Goal: Transaction & Acquisition: Book appointment/travel/reservation

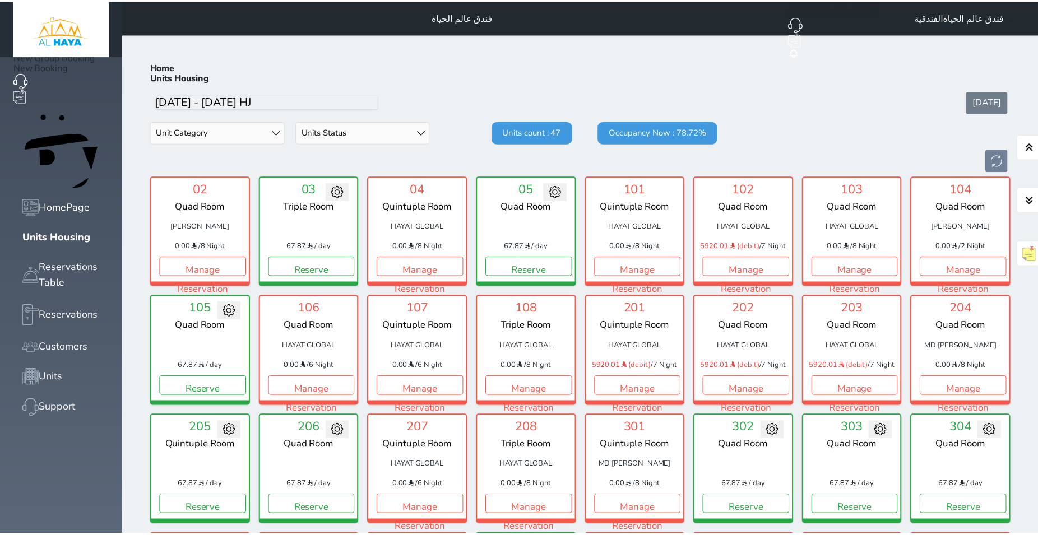
scroll to position [44, 0]
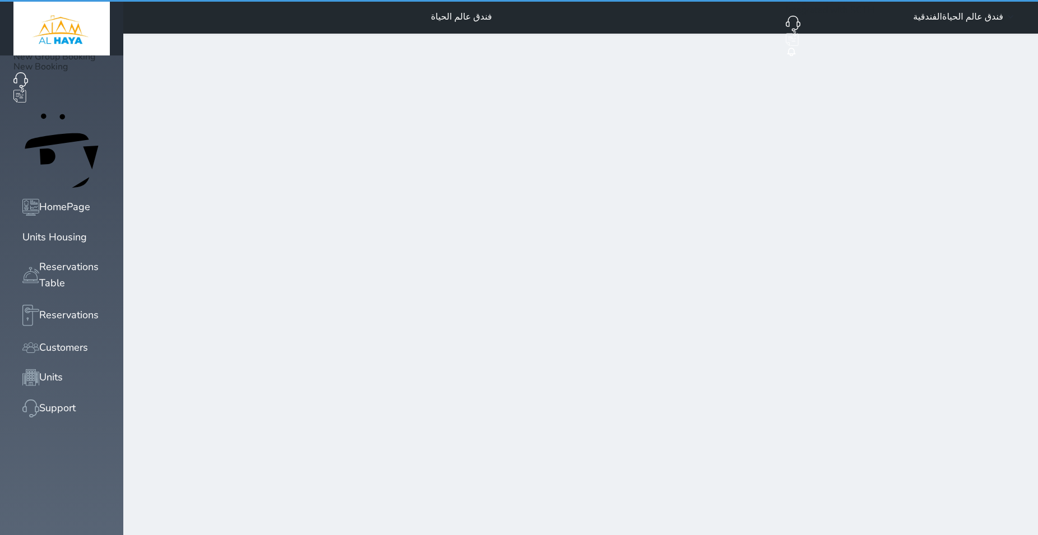
select select "1"
select select
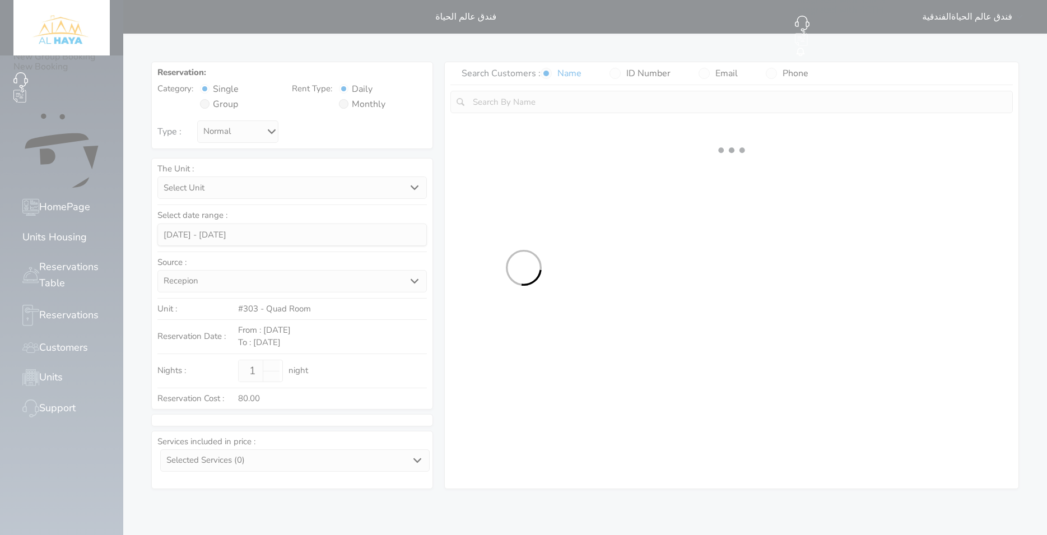
select select
select select "1"
select select
select select "7"
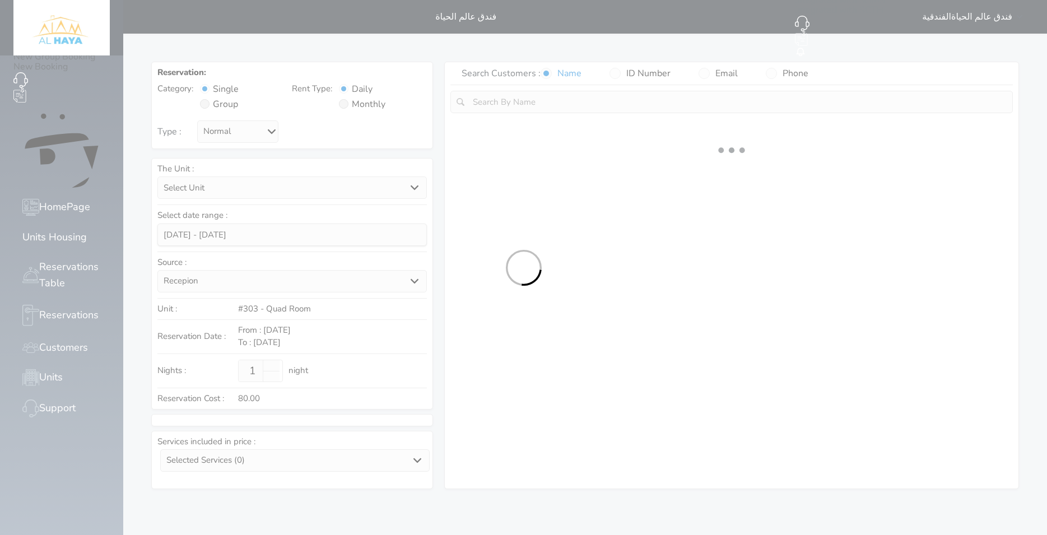
select select
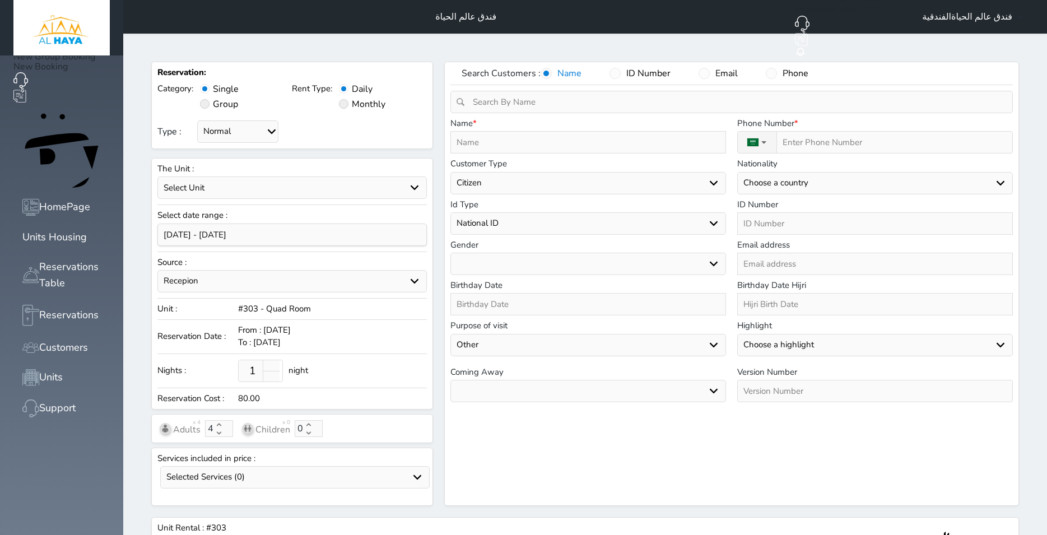
select select
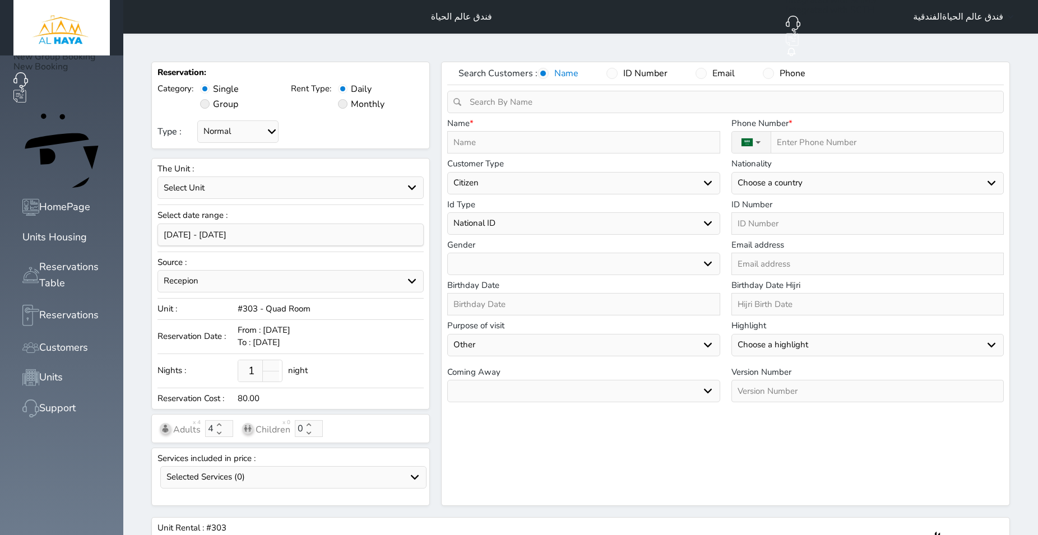
select select
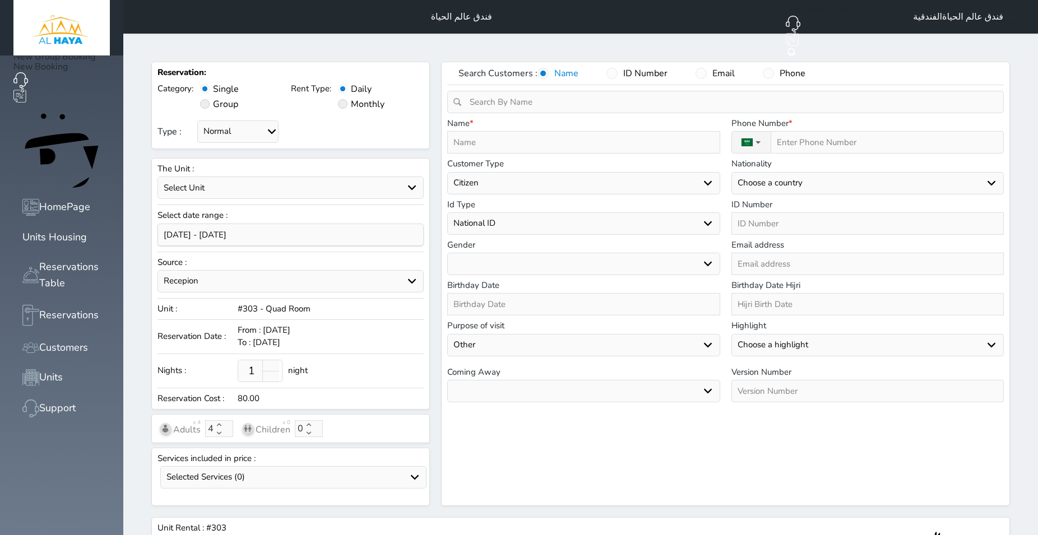
select select
click at [491, 131] on input "text" at bounding box center [583, 142] width 272 height 22
type input "g"
select select
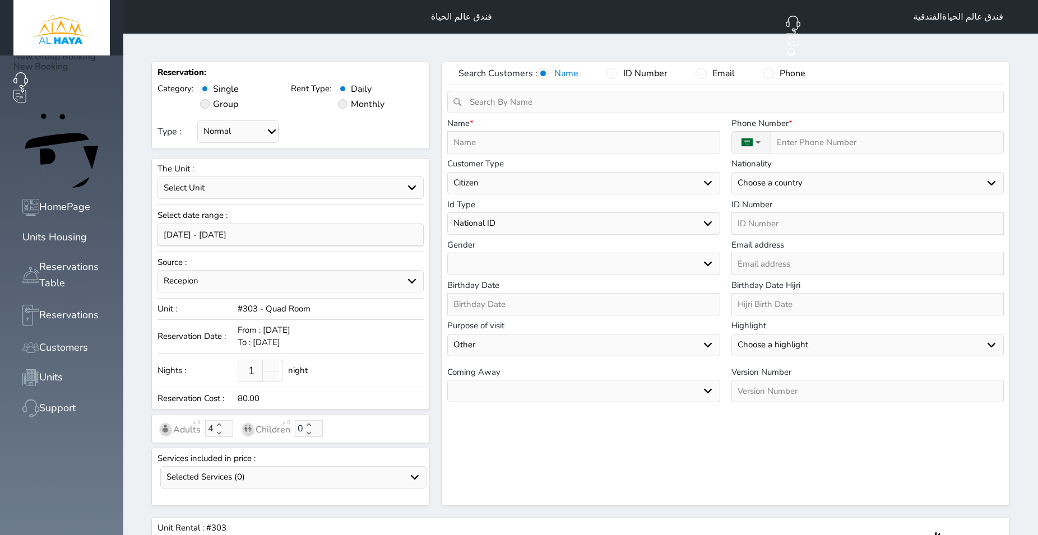
select select
type input "gh"
select select
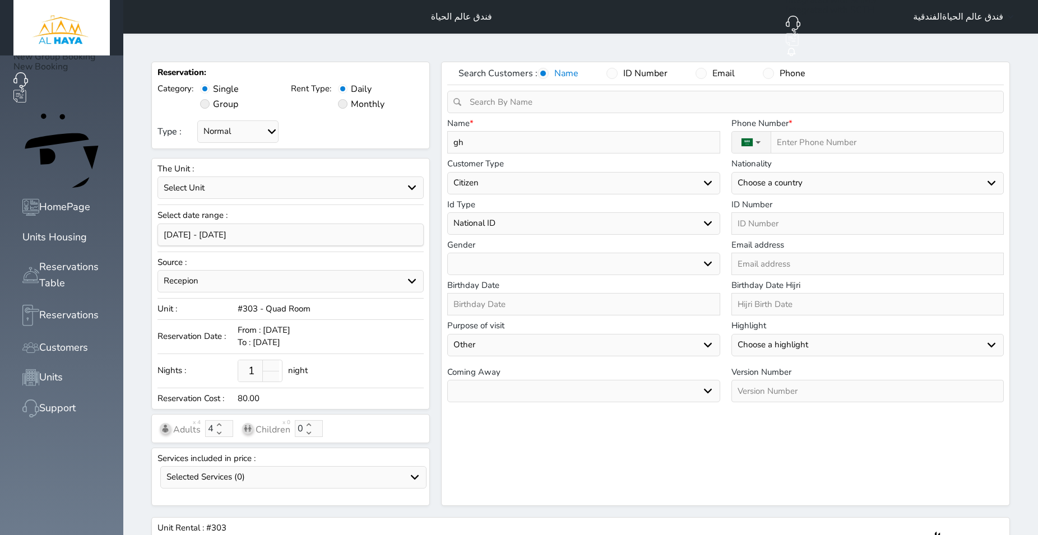
select select
select select "113"
type input "ghu"
select select
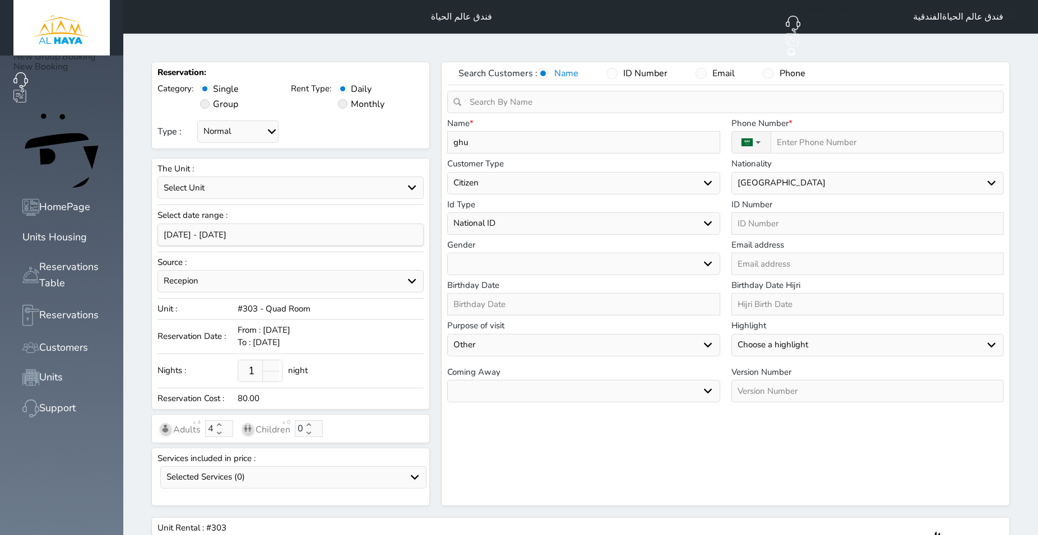
type input "ghul"
select select
type input "ghula"
select select
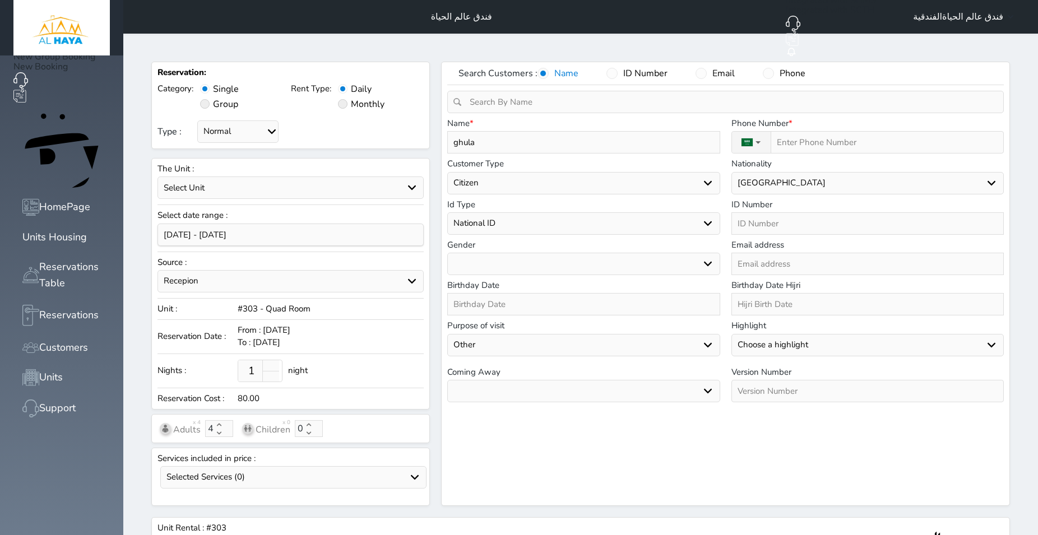
select select
type input "ghulam"
select select
type input "ghula"
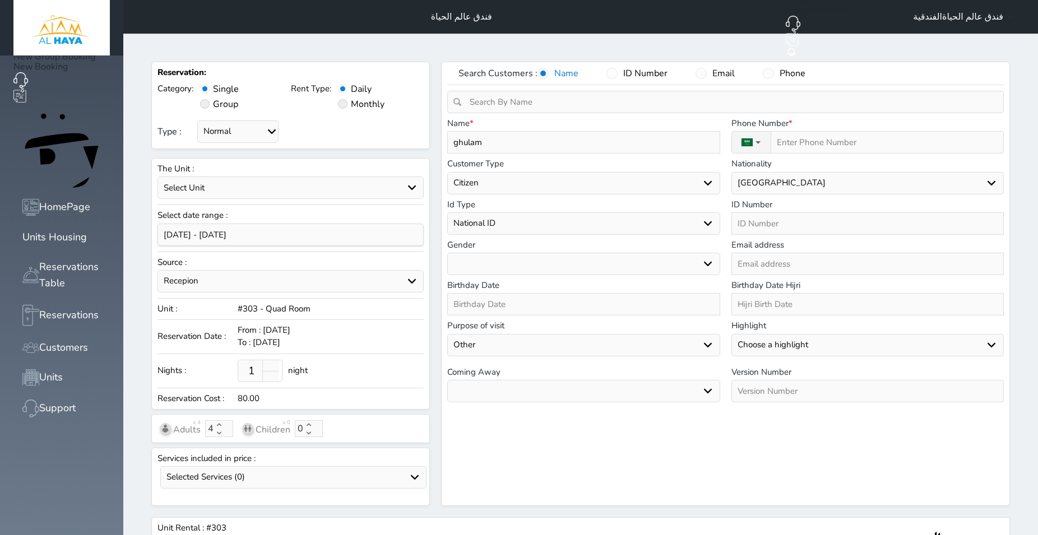
select select
type input "ghul"
select select
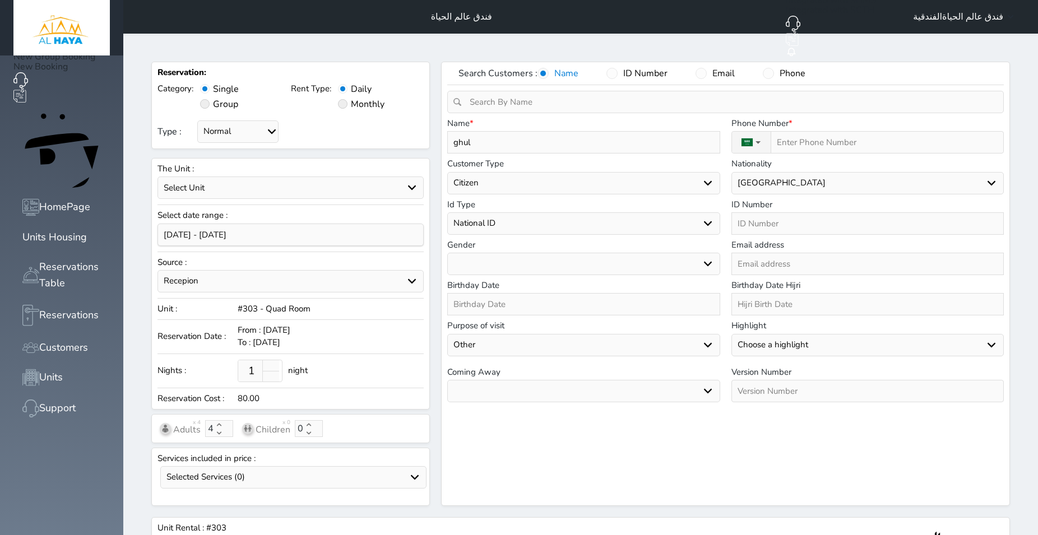
type input "ghu"
select select
type input "gh"
select select
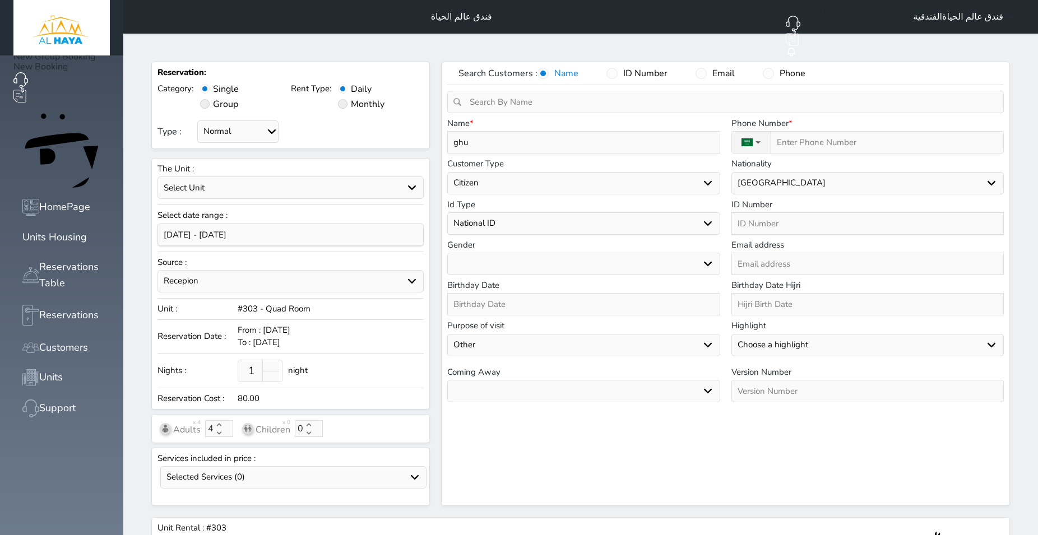
select select
type input "g"
select select
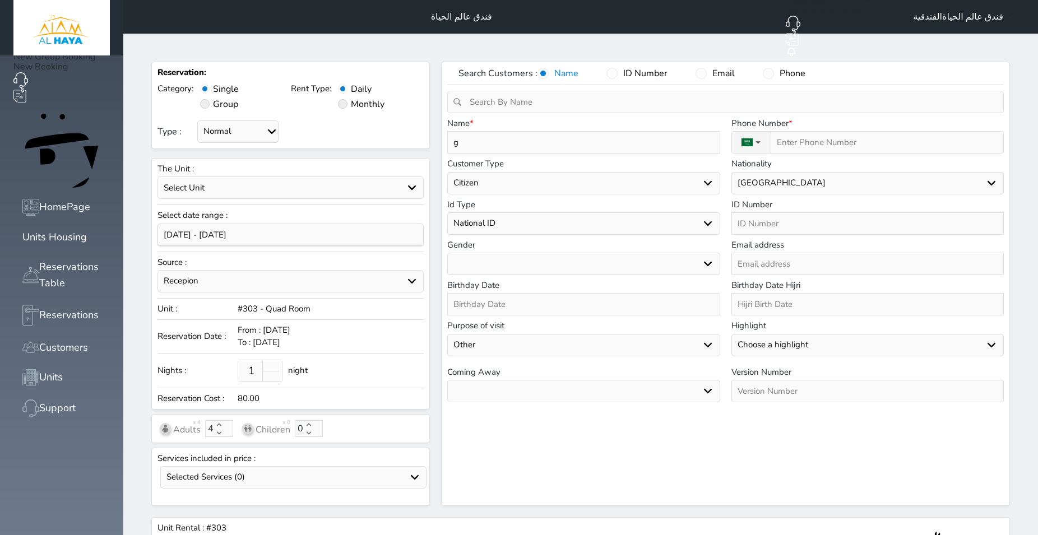
select select
type input "G"
select select
type input "GH"
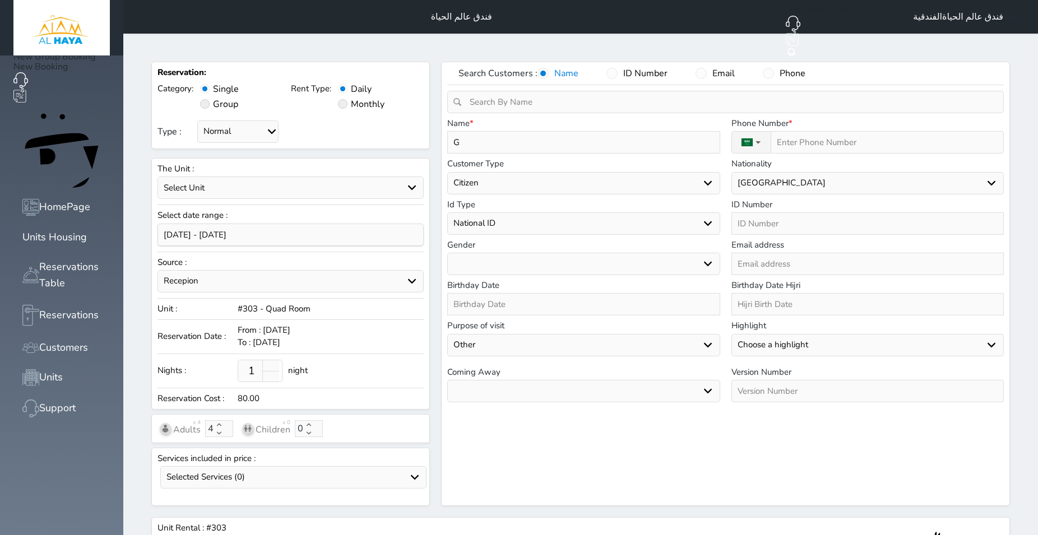
select select
type input "GHU"
select select
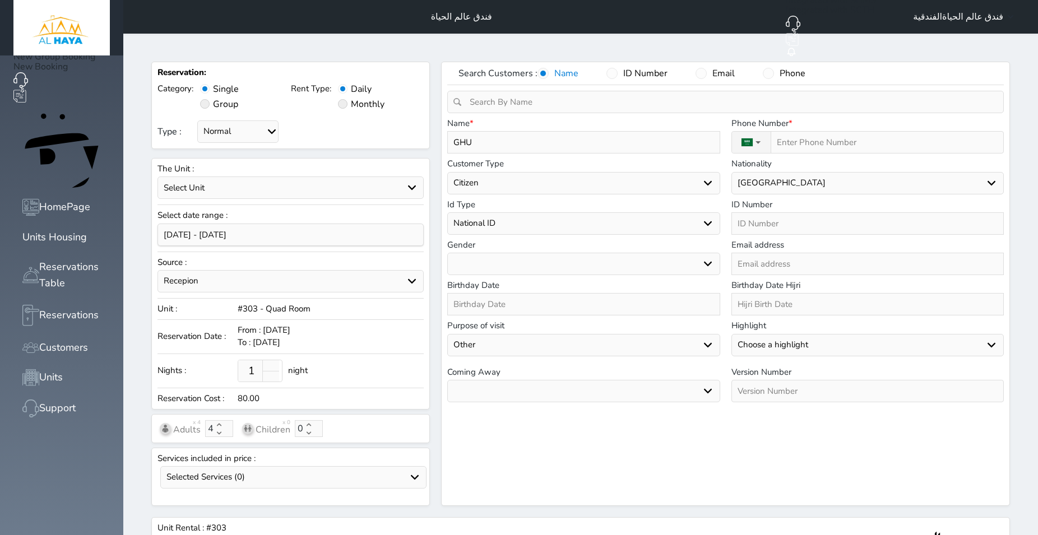
type input "GHUL"
select select
type input "GHULA"
select select
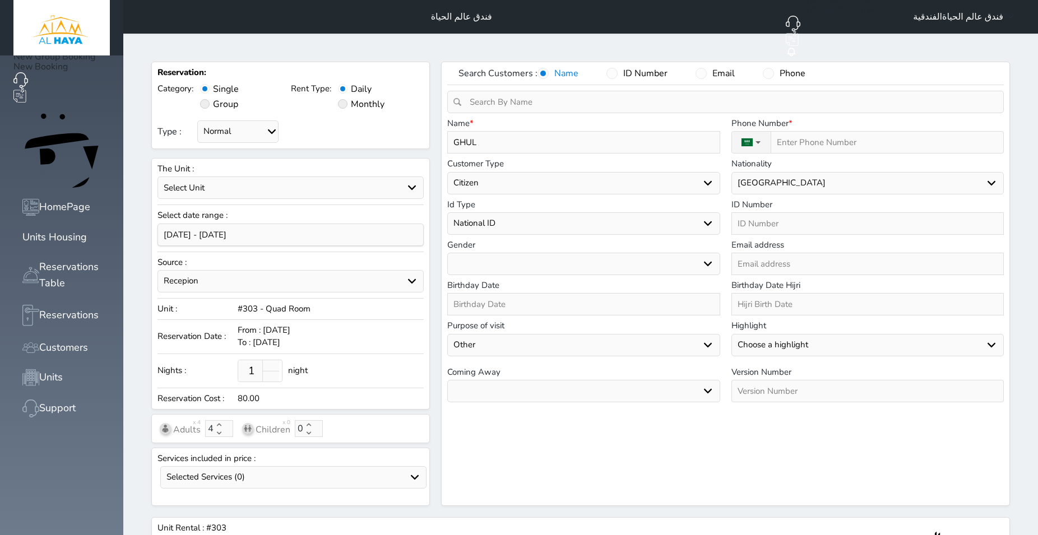
select select
type input "GHULAM"
select select
type input "GHULAM"
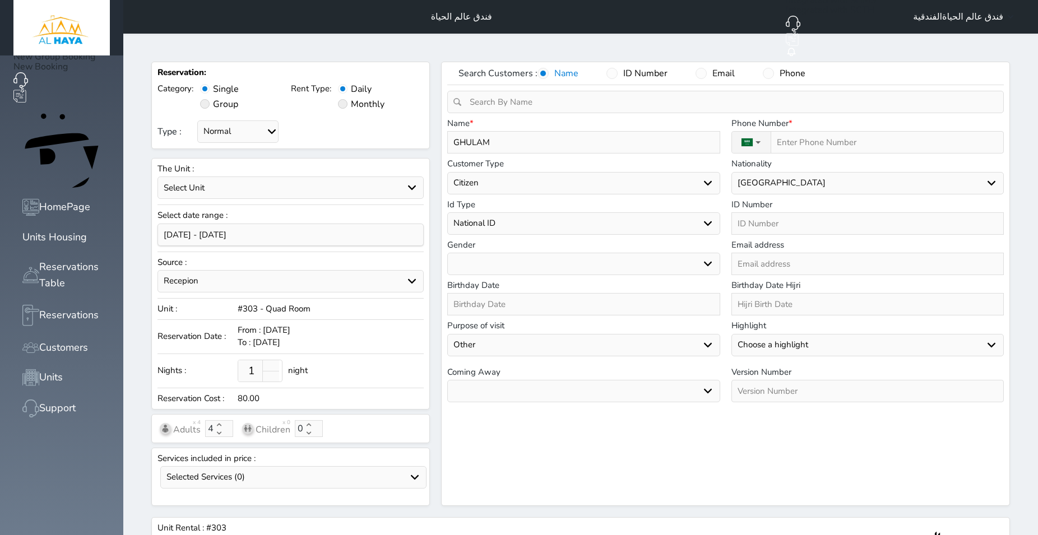
select select
type input "[PERSON_NAME]"
select select
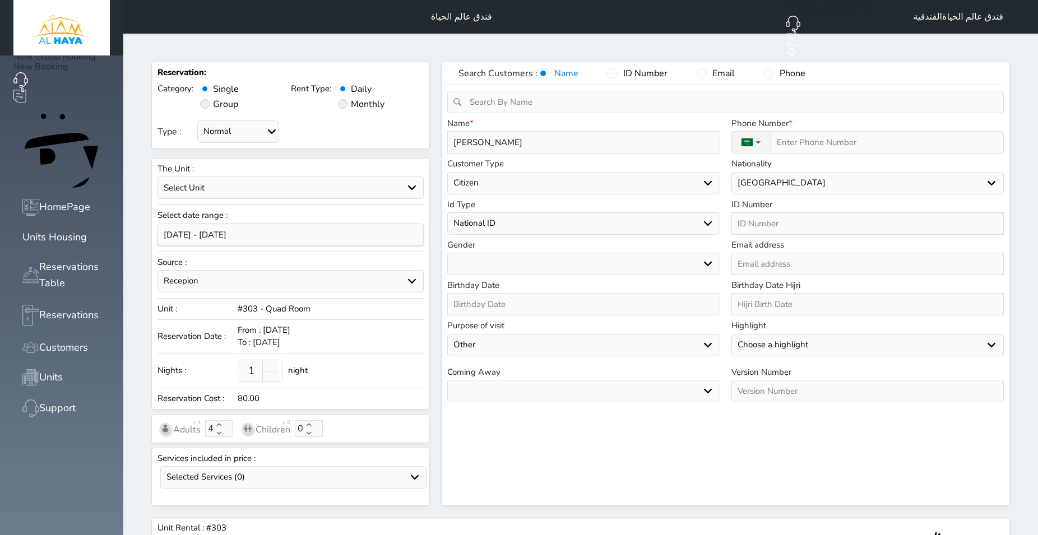
type input "[PERSON_NAME] [PERSON_NAME]"
select select
type input "[PERSON_NAME]"
select select
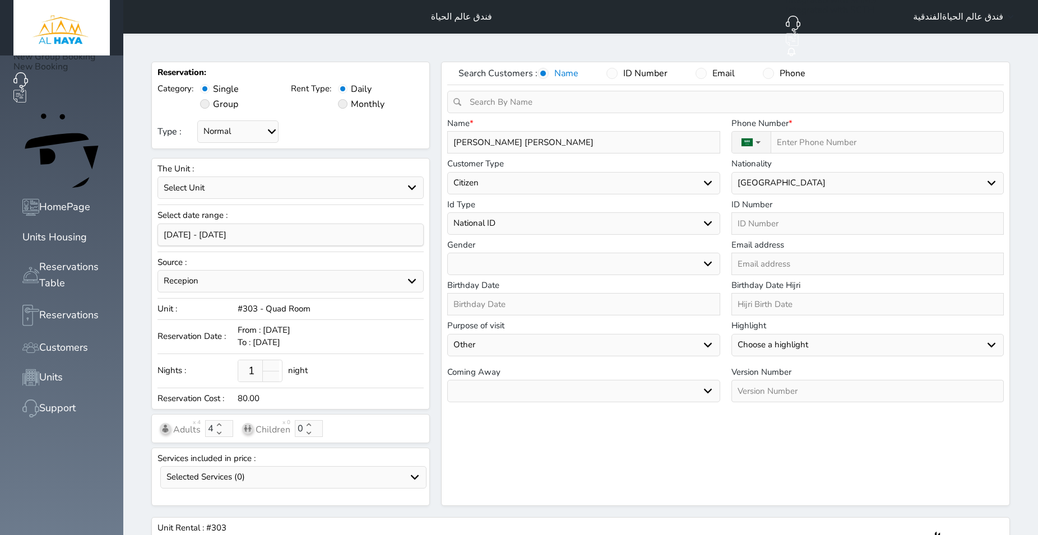
select select
type input "[PERSON_NAME]"
select select
type input "[PERSON_NAME]"
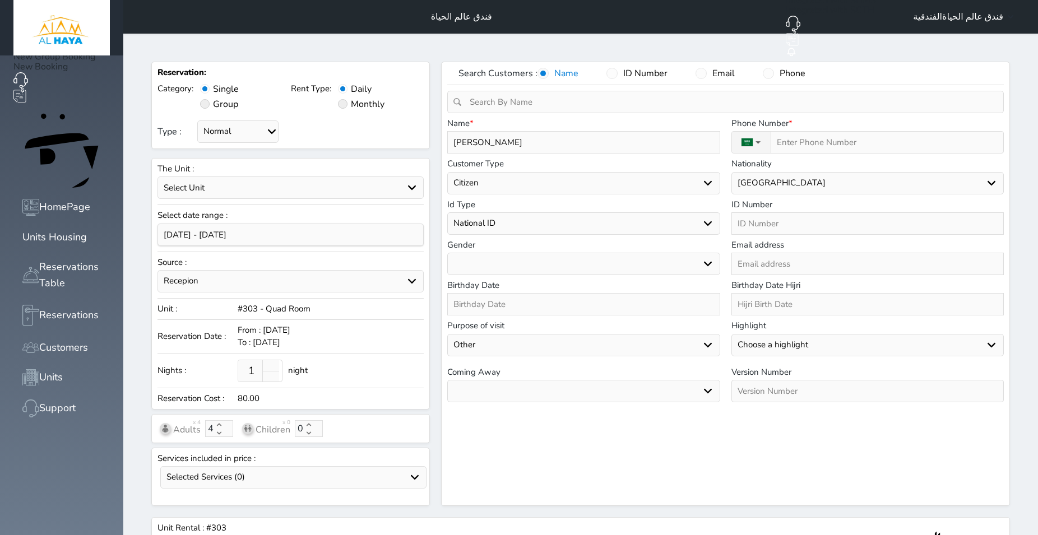
select select
type input "[PERSON_NAME]"
select select
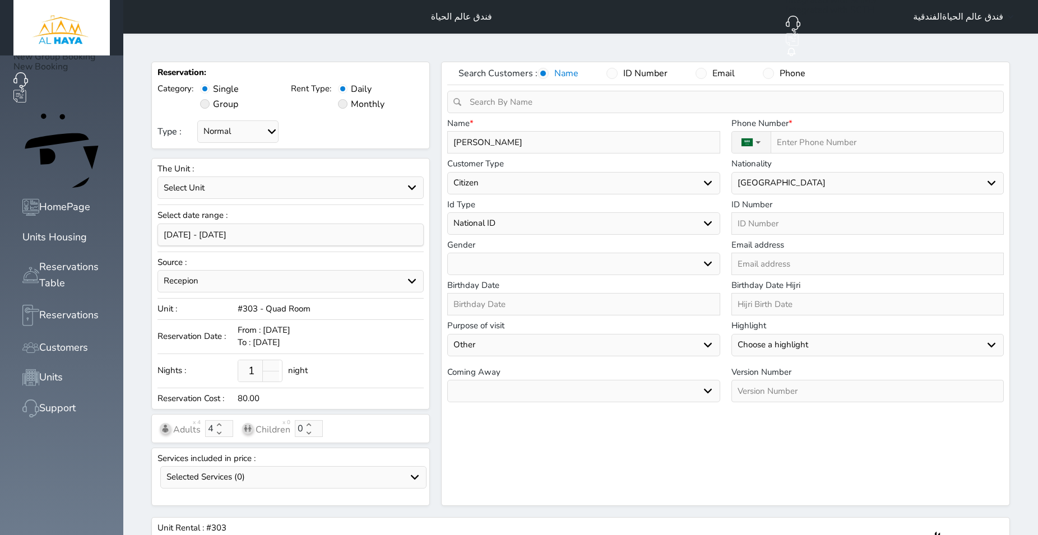
type input "[PERSON_NAME]"
select select
type input "[PERSON_NAME] L"
select select
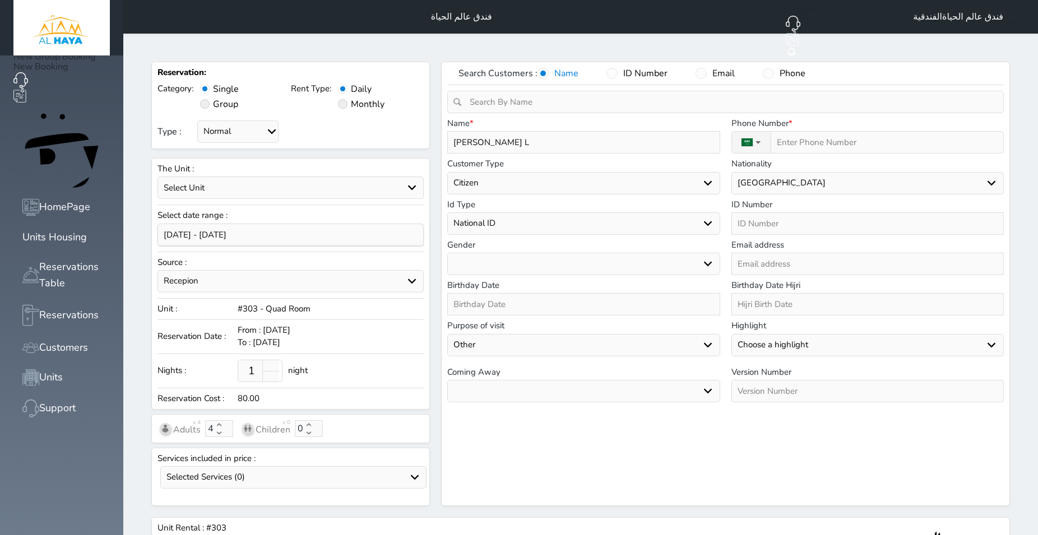
select select
type input "[PERSON_NAME]"
select select
type input "[PERSON_NAME] LIQ"
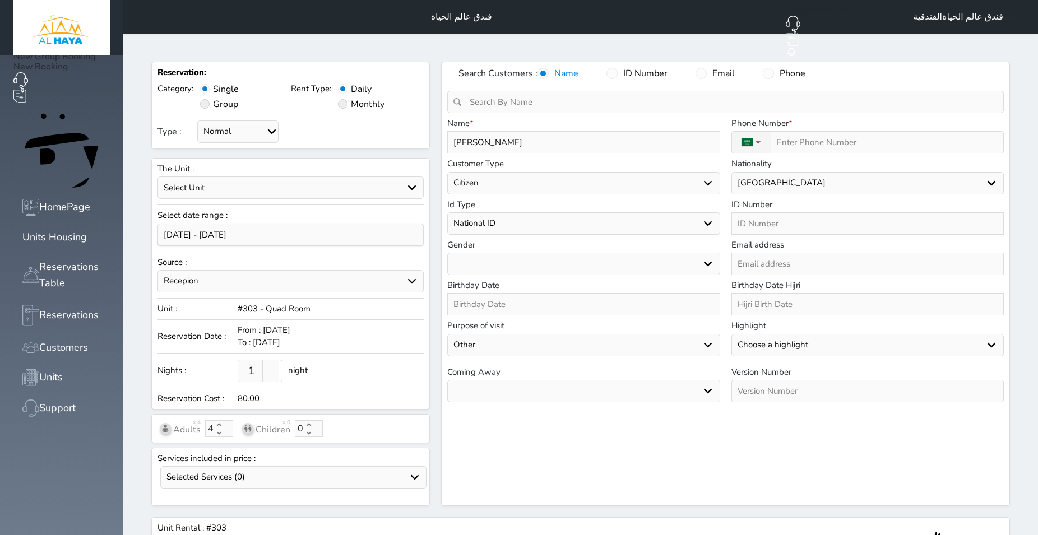
select select
type input "[PERSON_NAME]"
select select
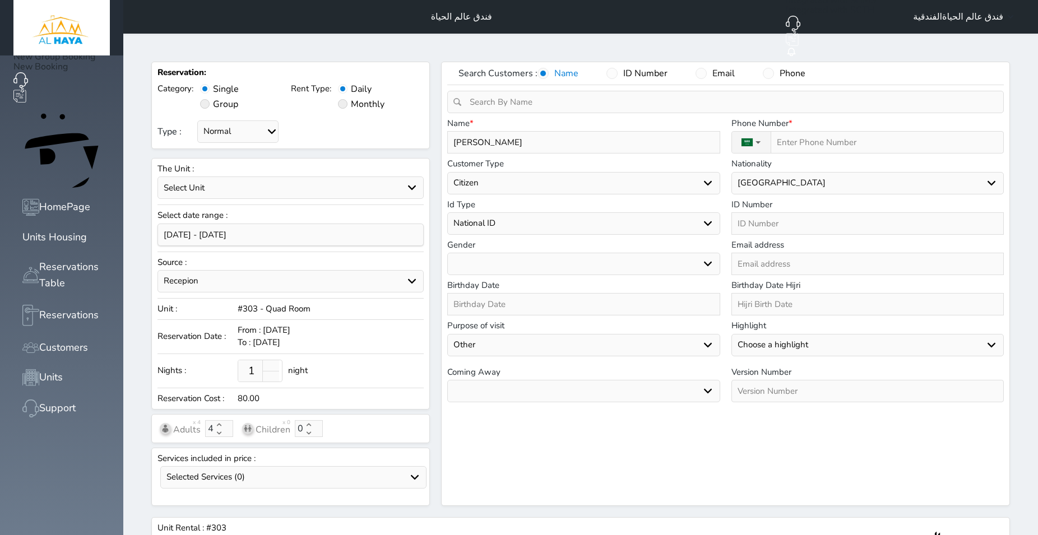
type input "[PERSON_NAME] LIQAT"
select select
type input "[PERSON_NAME] LIQAT"
select select
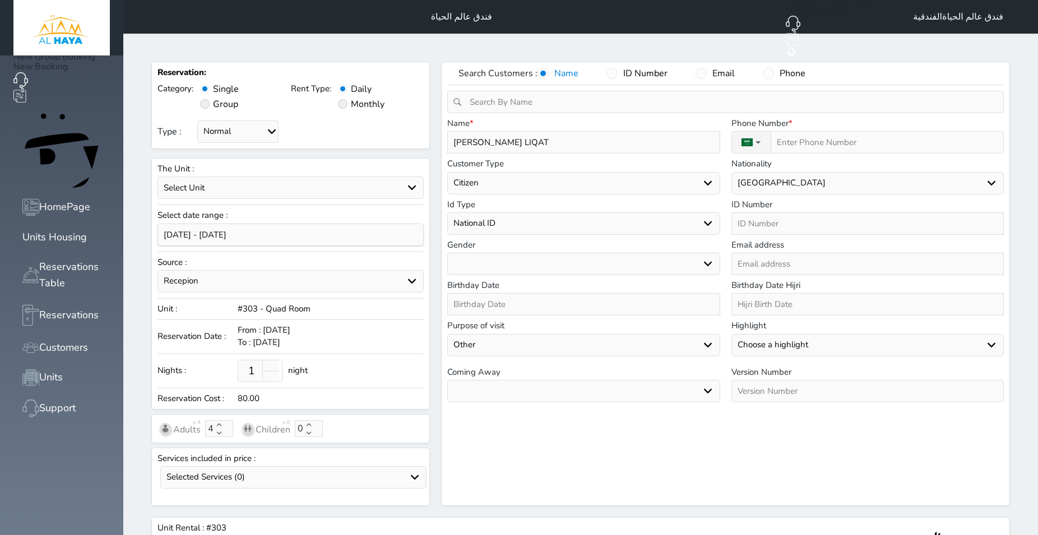
select select
type input "[PERSON_NAME] LIQAT A"
select select
type input "[PERSON_NAME] LIQAT AL"
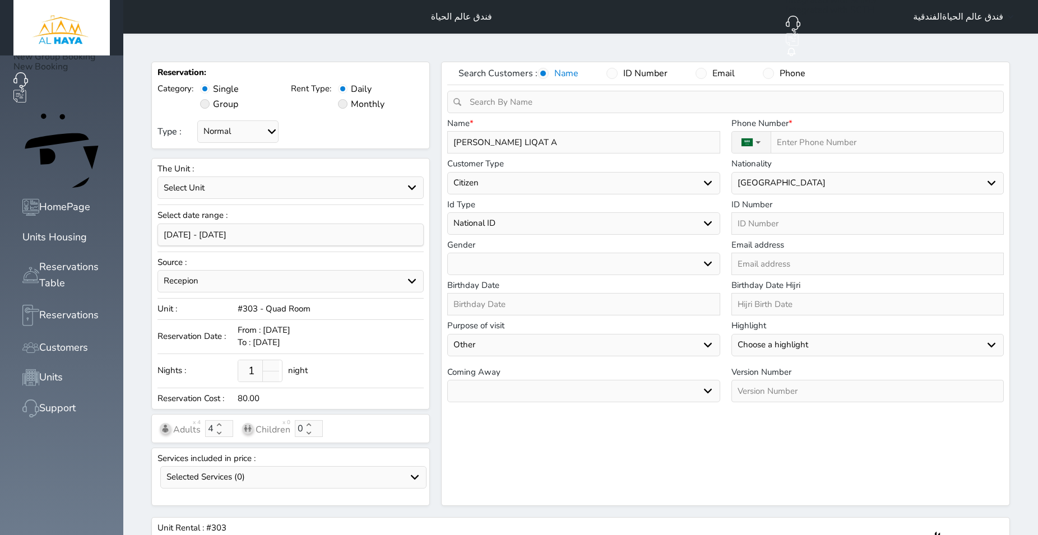
select select
type input "[PERSON_NAME] [PERSON_NAME]"
select select
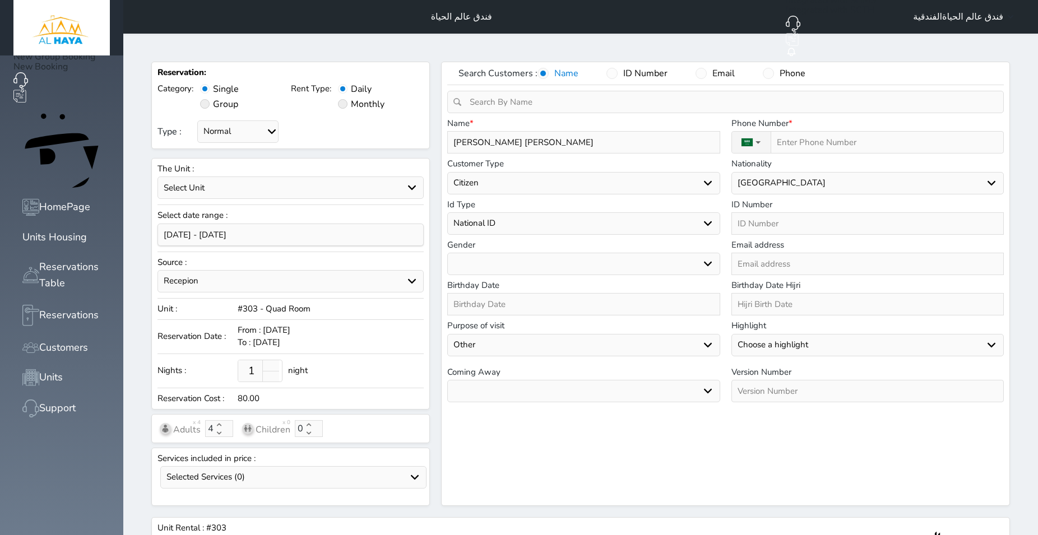
type input "[PERSON_NAME] [PERSON_NAME]"
click at [447, 172] on select "Choose a type Citizen Gulf Citizen Visitor Resident" at bounding box center [583, 183] width 272 height 22
select select "4"
click option "Resident" at bounding box center [0, 0] width 0 height 0
select select
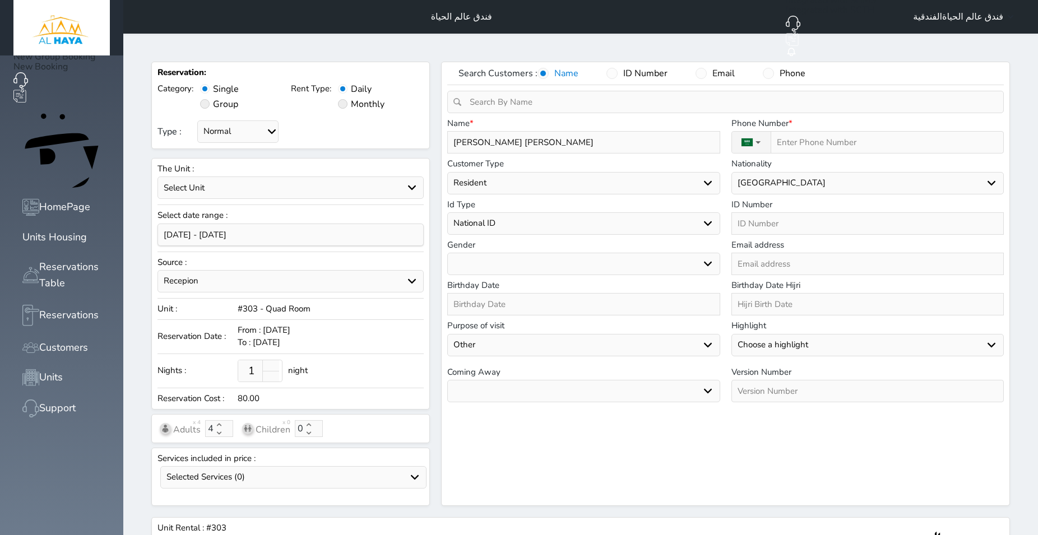
select select
click at [447, 212] on select "Choose a type Residence Passport" at bounding box center [583, 223] width 272 height 22
select select "4"
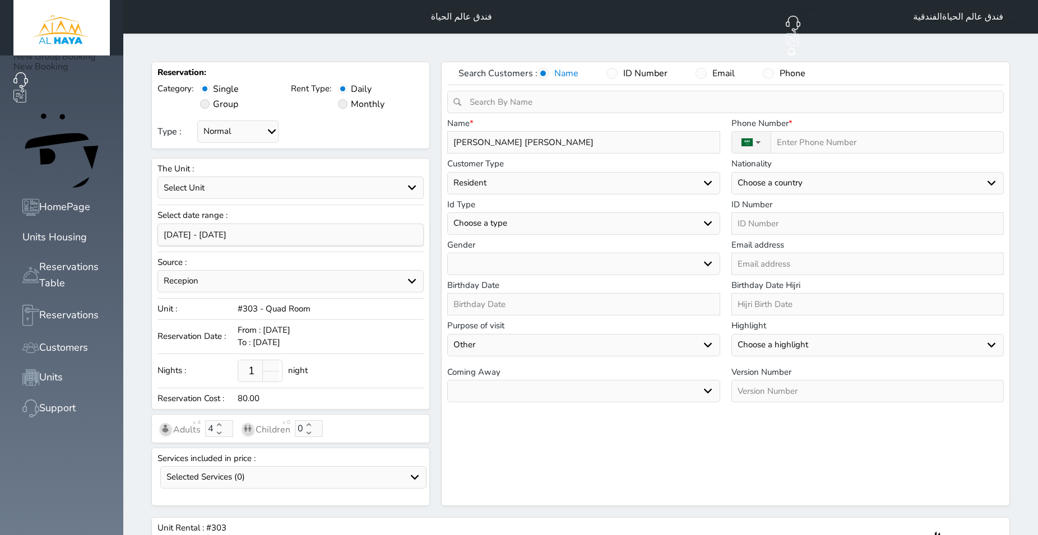
click option "Residence" at bounding box center [0, 0] width 0 height 0
select select
click at [447, 253] on select "[DEMOGRAPHIC_DATA] [DEMOGRAPHIC_DATA]" at bounding box center [583, 264] width 272 height 22
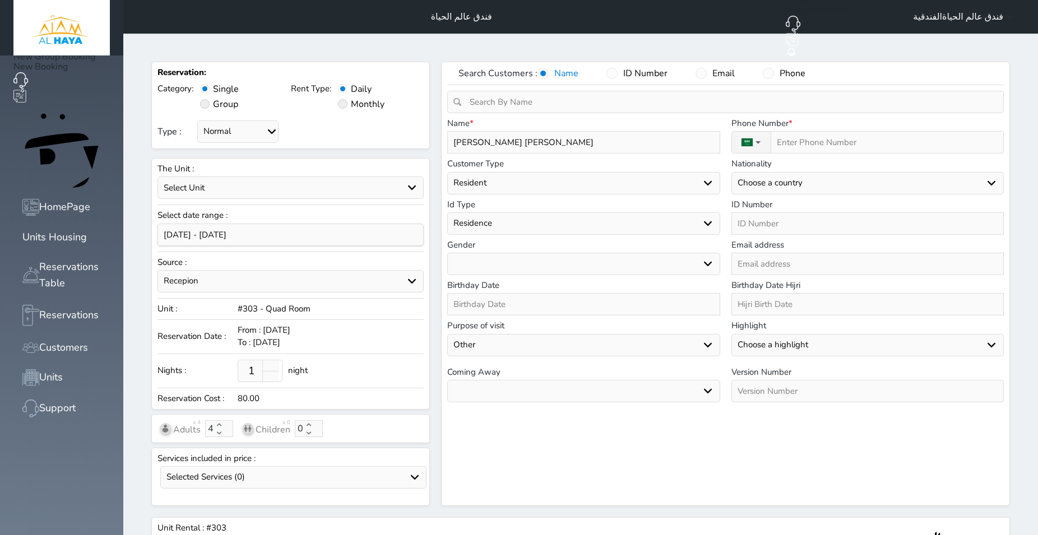
select select "[DEMOGRAPHIC_DATA]"
click option "[DEMOGRAPHIC_DATA]" at bounding box center [0, 0] width 0 height 0
select select
click at [447, 334] on select "Tourism Family or Friends Religious Business or Work Sports Entertainment Other…" at bounding box center [583, 345] width 272 height 22
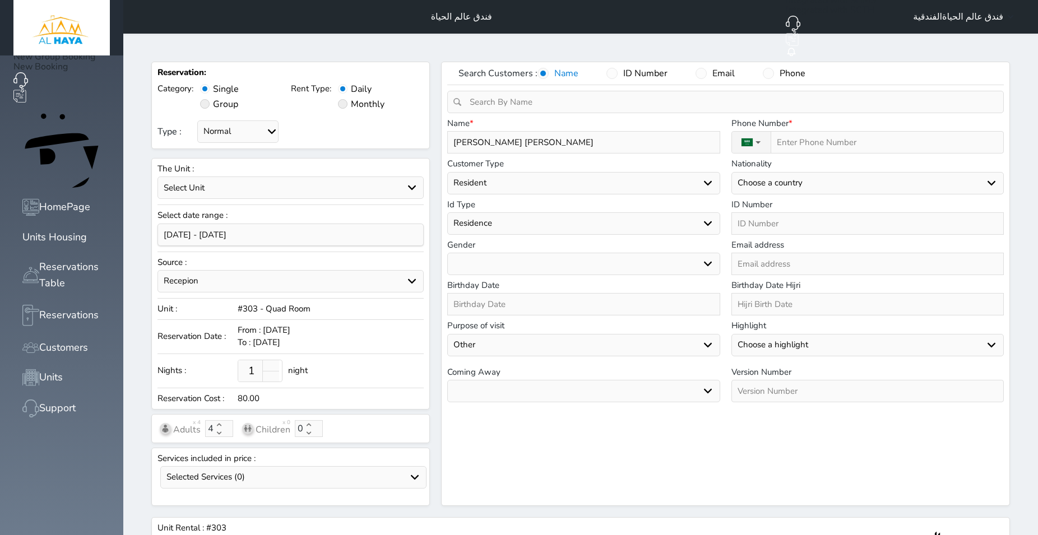
click at [479, 334] on select "Tourism Family or Friends Religious Business or Work Sports Entertainment Other…" at bounding box center [583, 345] width 272 height 22
click at [475, 293] on input "text" at bounding box center [583, 304] width 272 height 22
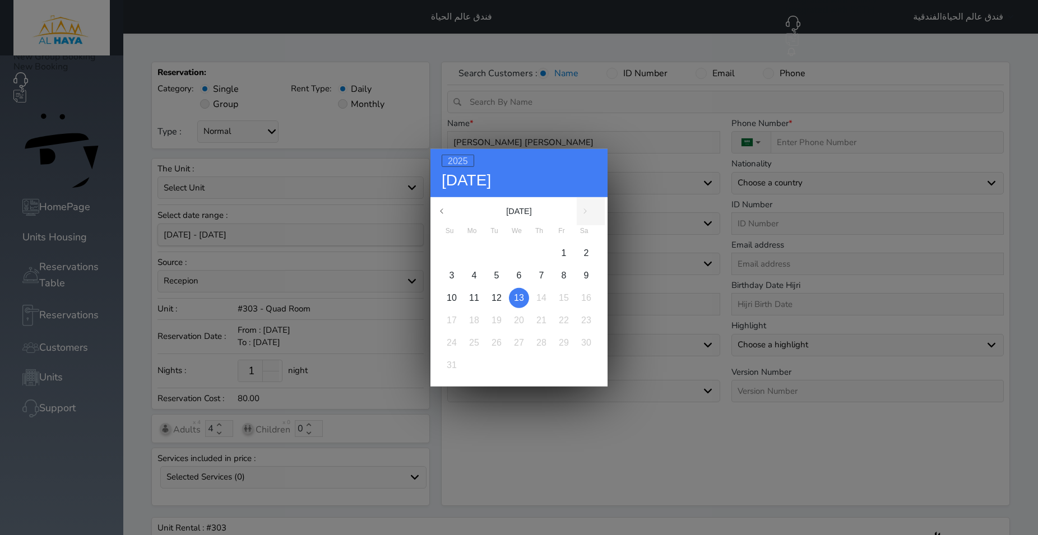
click at [458, 162] on span "2025" at bounding box center [458, 161] width 20 height 10
click at [463, 346] on div "1989" at bounding box center [459, 340] width 59 height 25
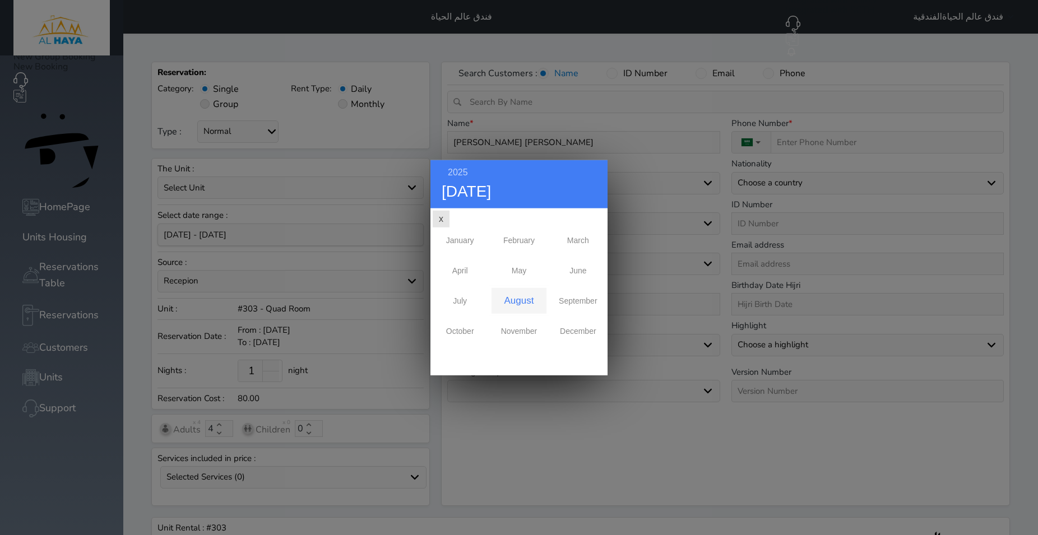
scroll to position [0, 0]
click at [462, 244] on div "January" at bounding box center [459, 240] width 59 height 30
click at [479, 355] on span "30" at bounding box center [474, 354] width 10 height 10
select select
type input "[DATE]"
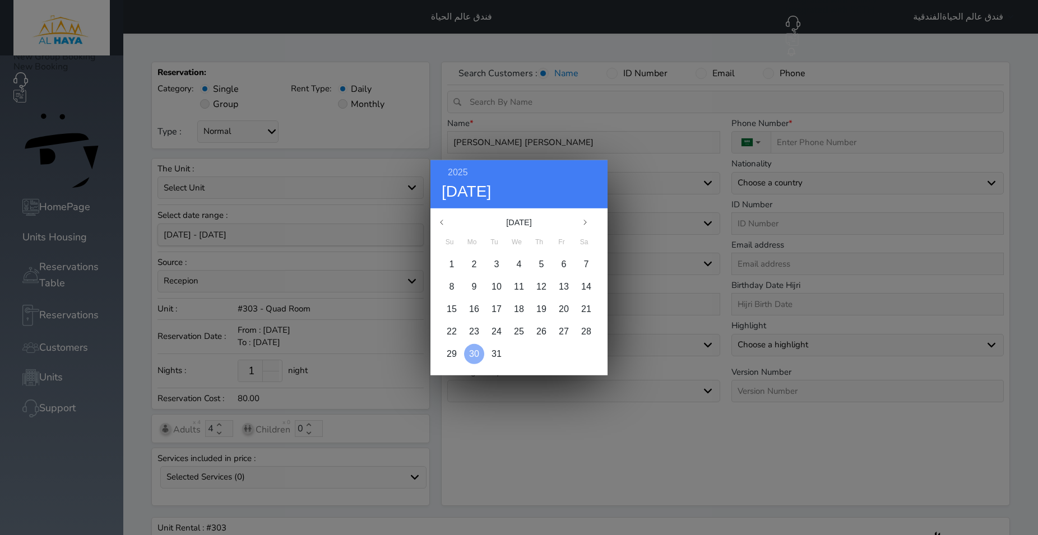
type input "[DATE]"
select select
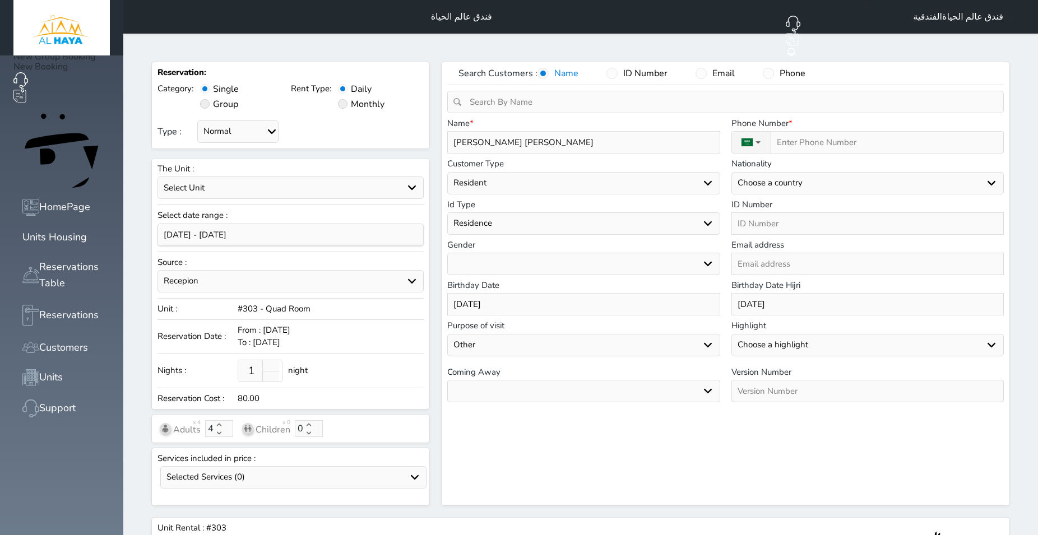
click at [731, 172] on select "Choose a country document [GEOGRAPHIC_DATA] - - [GEOGRAPHIC_DATA] AND [GEOGRAPH…" at bounding box center [867, 183] width 272 height 22
select select "304"
select select
click at [764, 212] on input "text" at bounding box center [867, 223] width 272 height 22
type input "2"
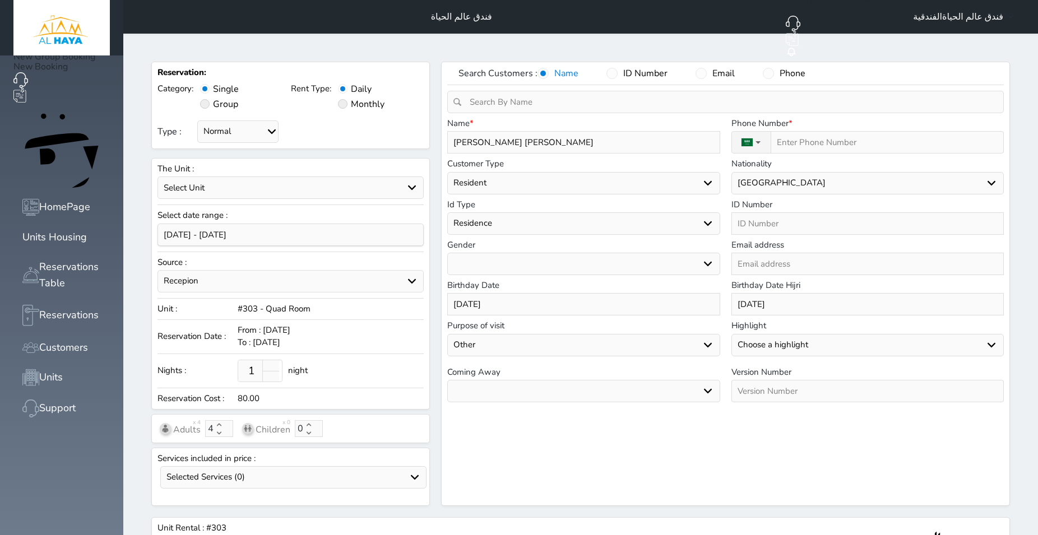
select select
type input "24"
select select
type input "245"
select select
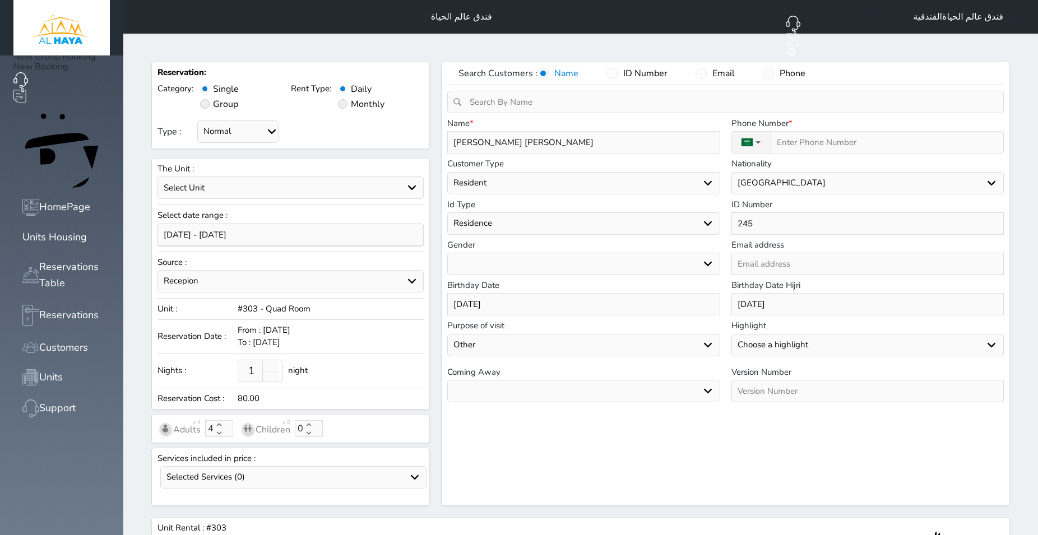
type input "2457"
select select
type input "24573"
select select
type input "245730"
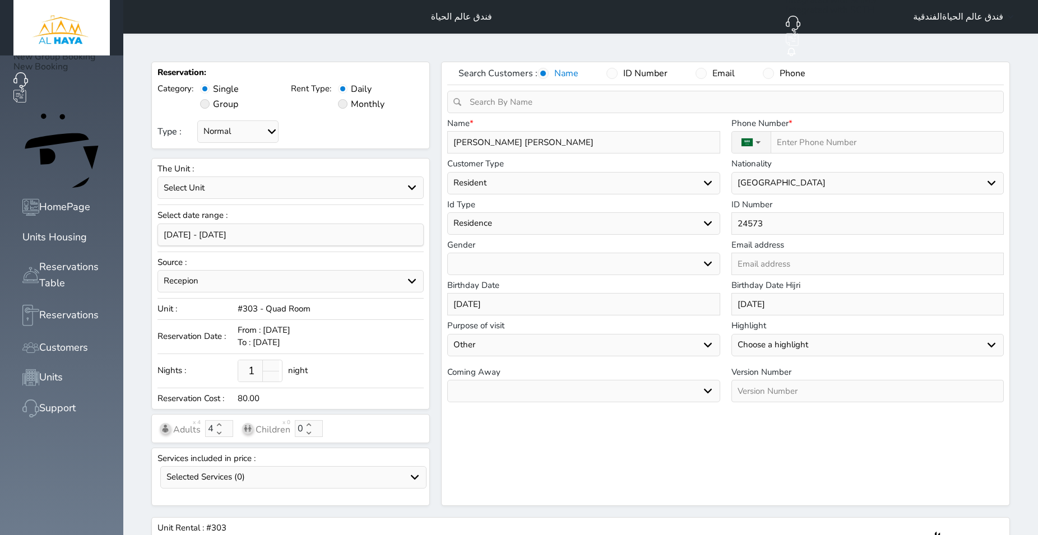
select select
type input "2457306"
select select
type input "24573062"
select select
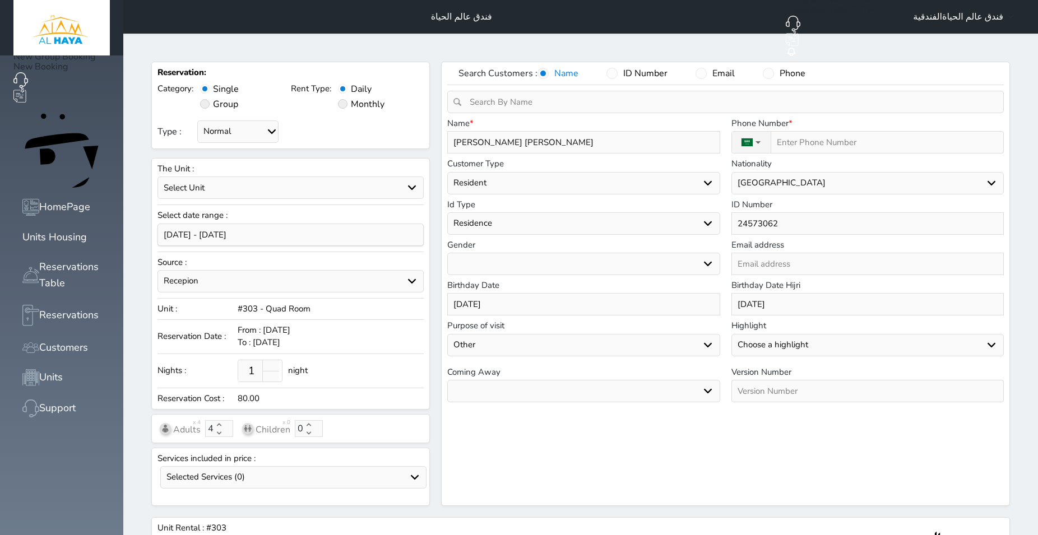
type input "245730623"
select select
type input "2457306237"
select select
type input "2457306237"
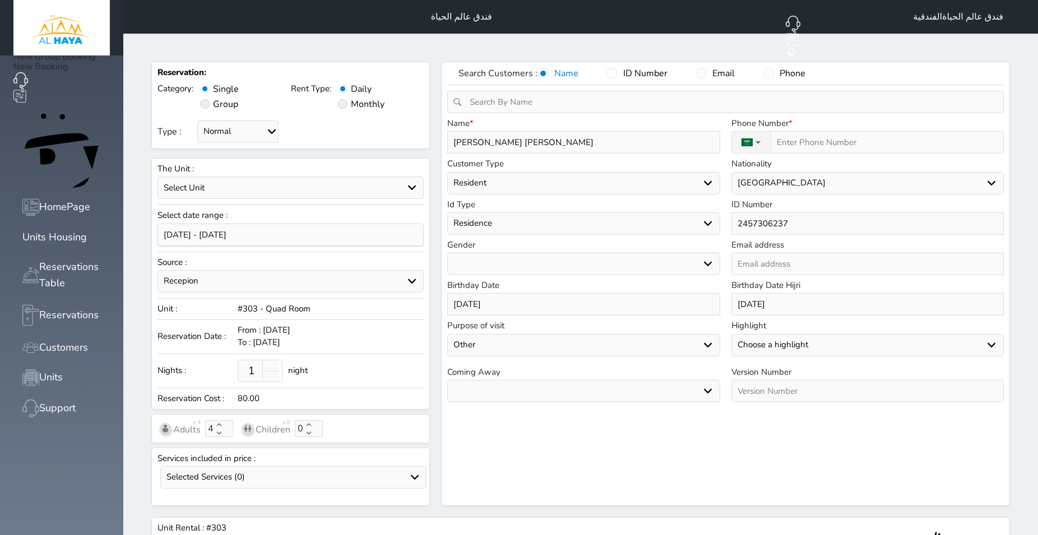
click at [776, 380] on input "number" at bounding box center [867, 391] width 272 height 22
select select
type input "1"
click at [824, 132] on input "Type :" at bounding box center [874, 142] width 206 height 21
type input "0"
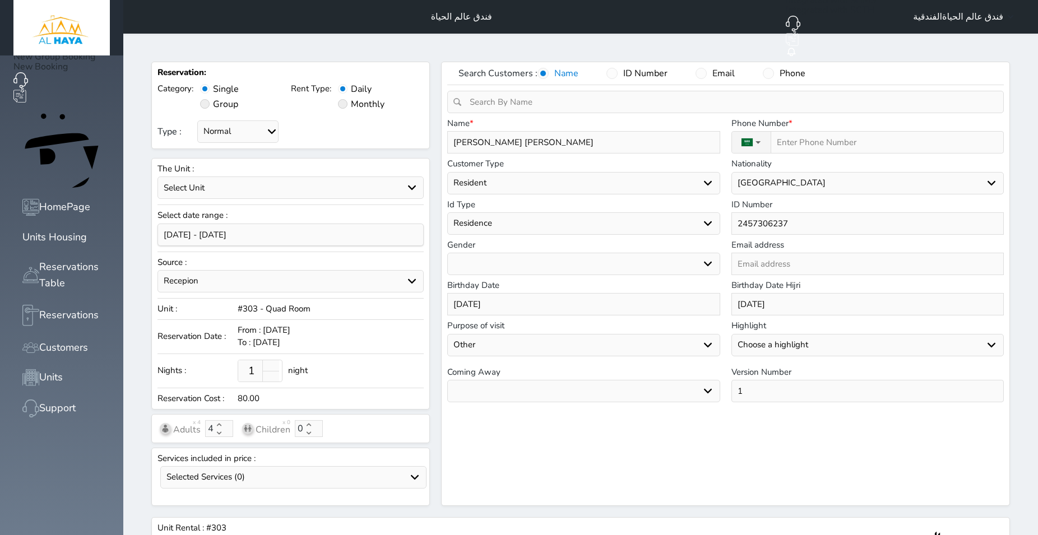
select select
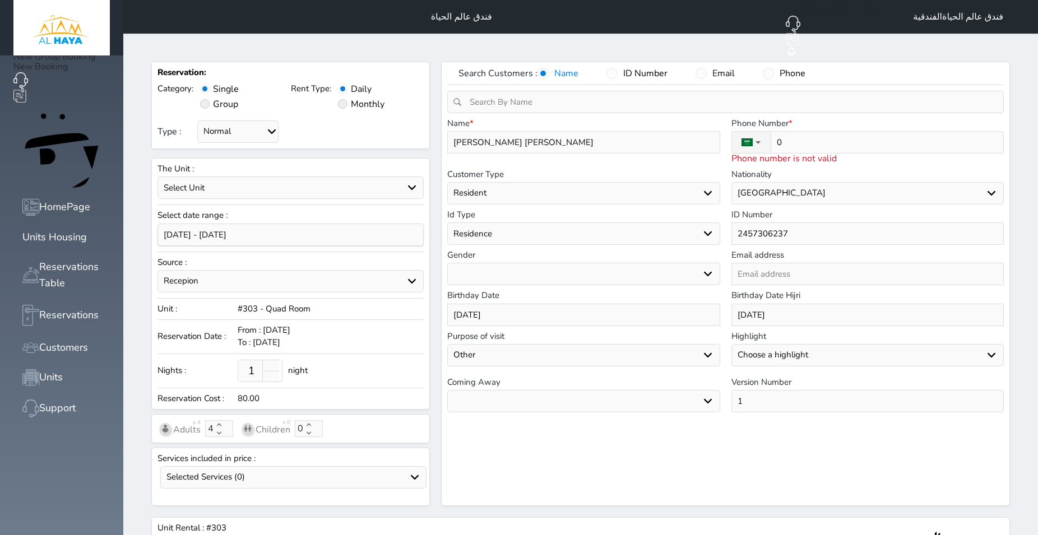
type input "05"
select select
type input "056"
select select
type input "0562"
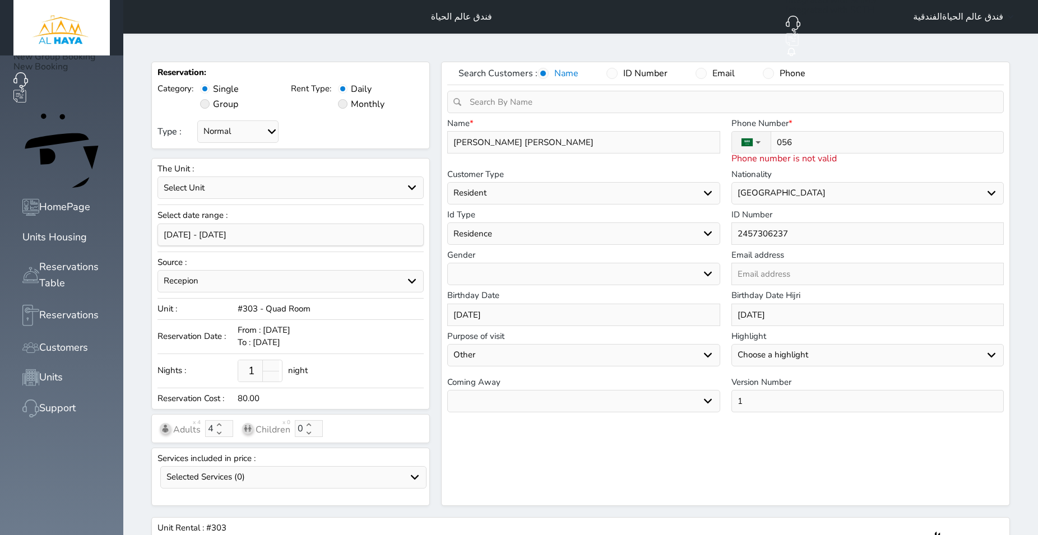
select select
type input "05628"
select select
type input "056285"
select select
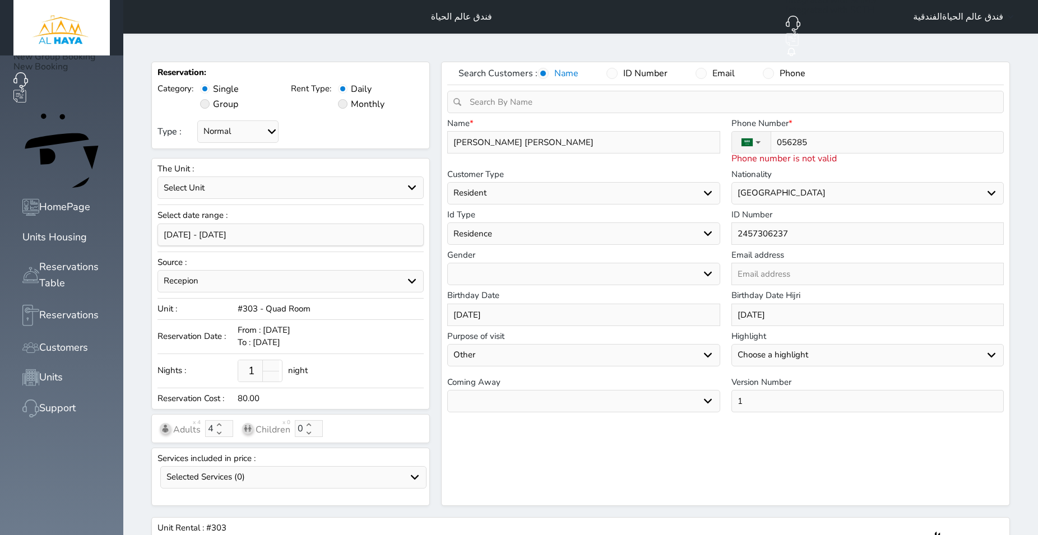
type input "0562857"
select select
type input "05628574"
select select
type input "056285747"
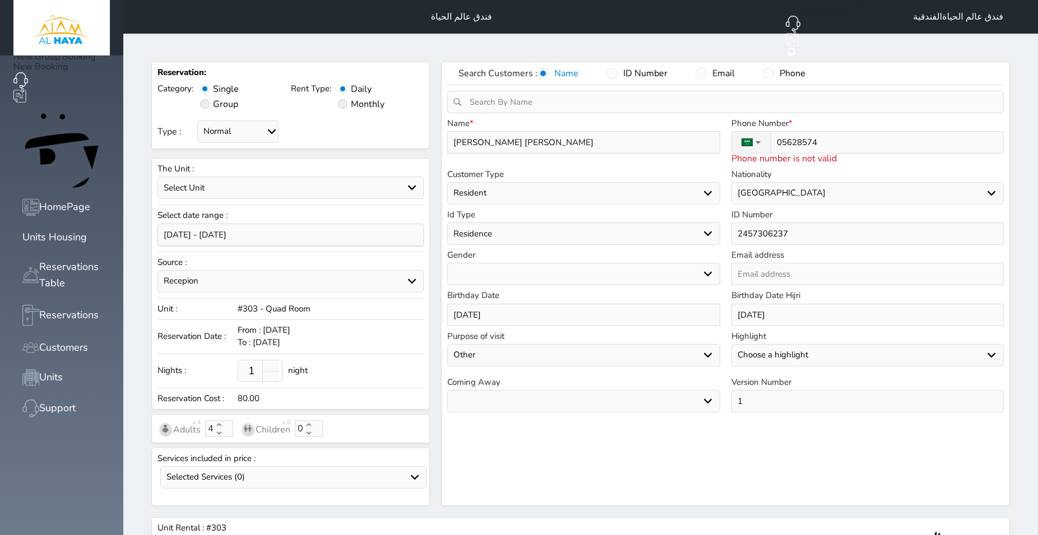
select select
type input "[PHONE_NUMBER]"
select select
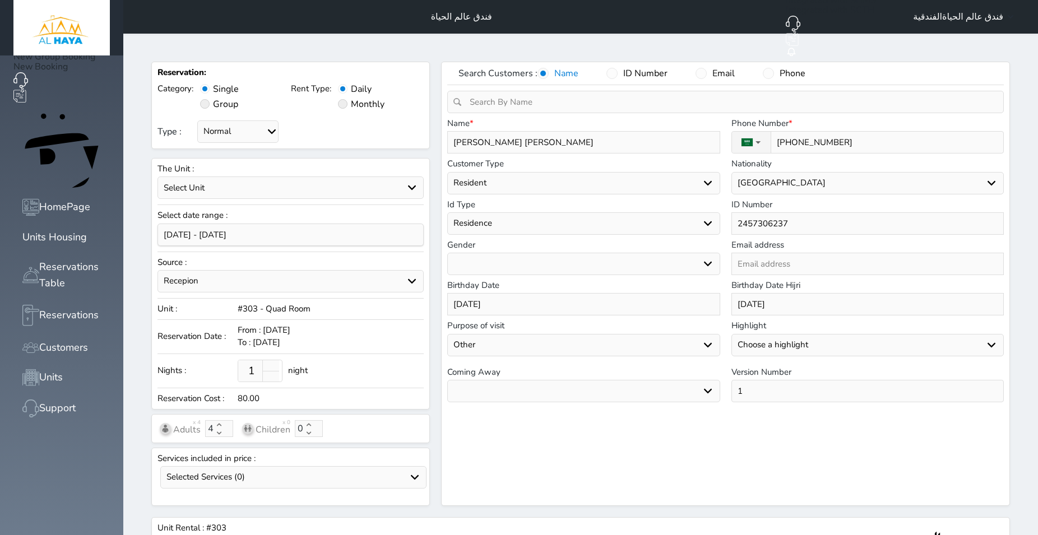
type input "[PHONE_NUMBER]"
click at [206, 224] on input "input" at bounding box center [290, 235] width 266 height 22
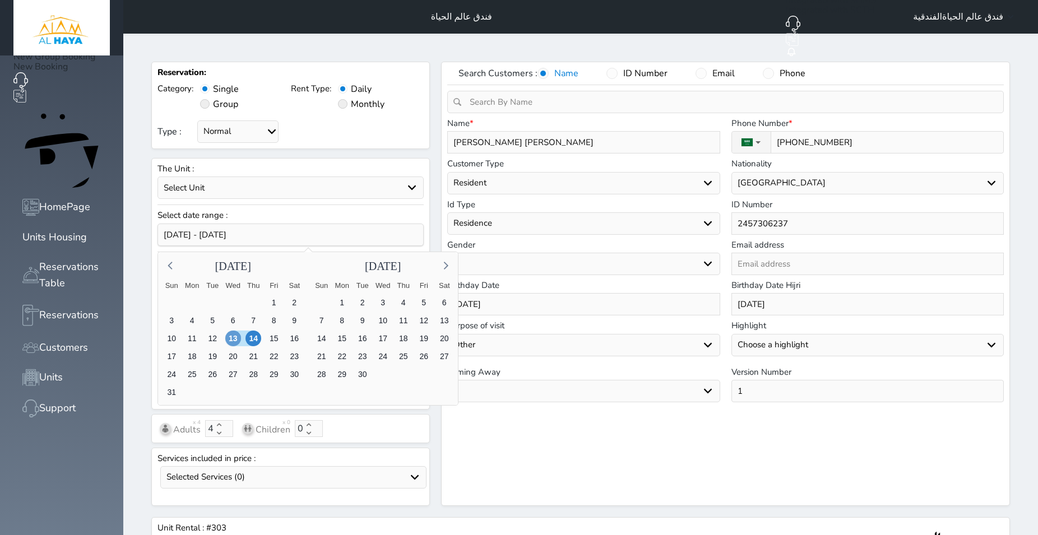
click at [225, 333] on span "13" at bounding box center [233, 339] width 16 height 16
click at [266, 331] on span "15" at bounding box center [274, 339] width 16 height 16
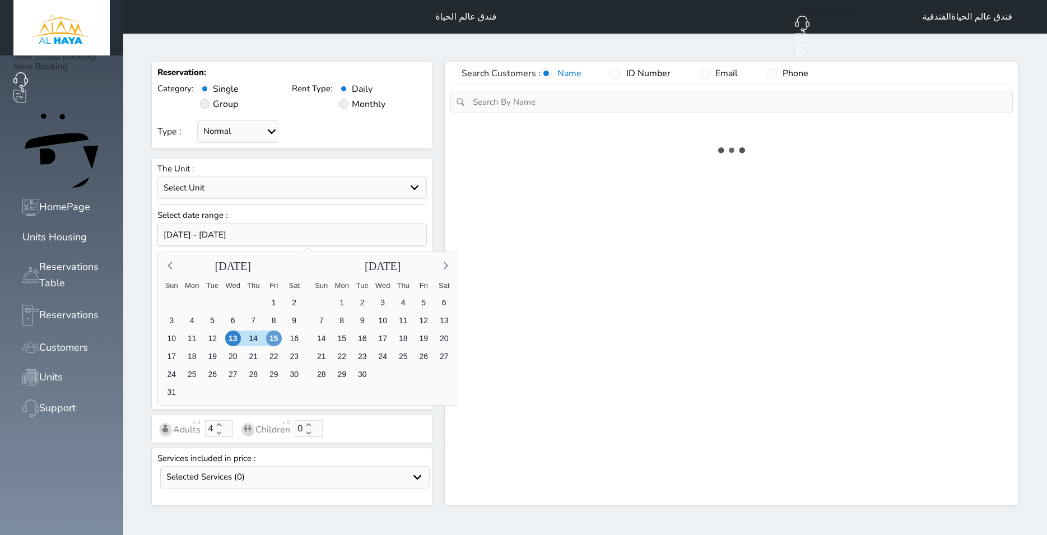
type input "2"
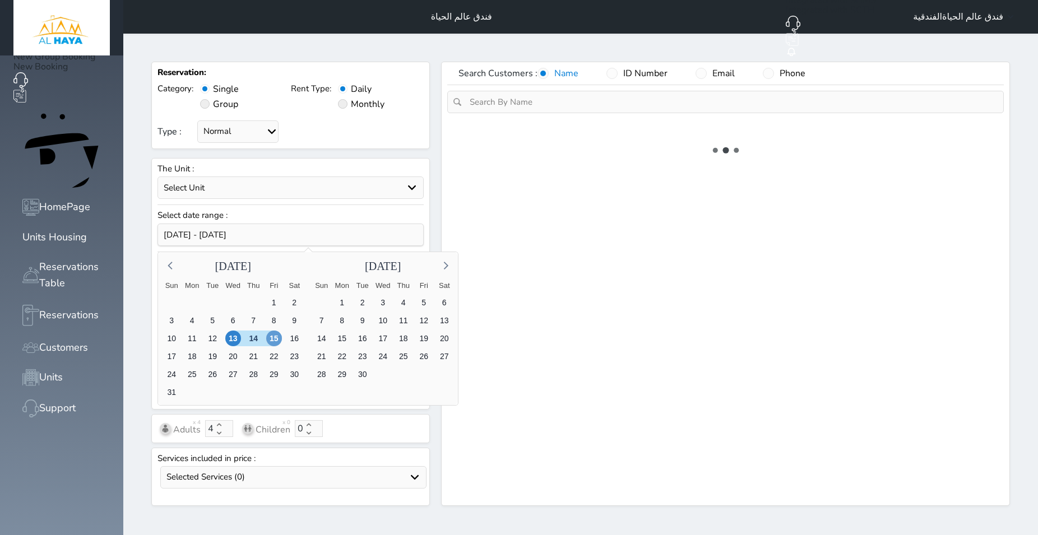
select select "4"
select select "304"
select select "4"
select select "7"
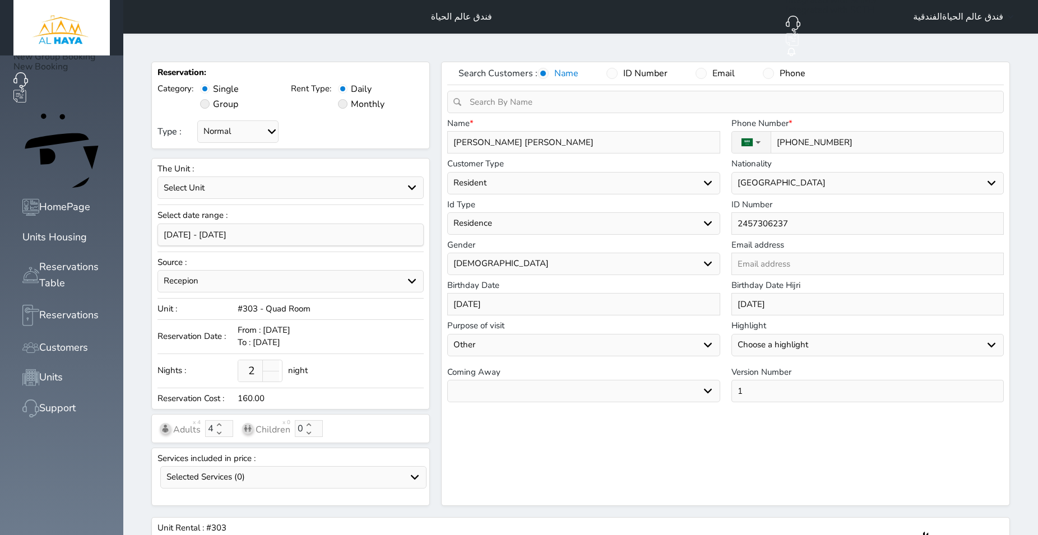
select select
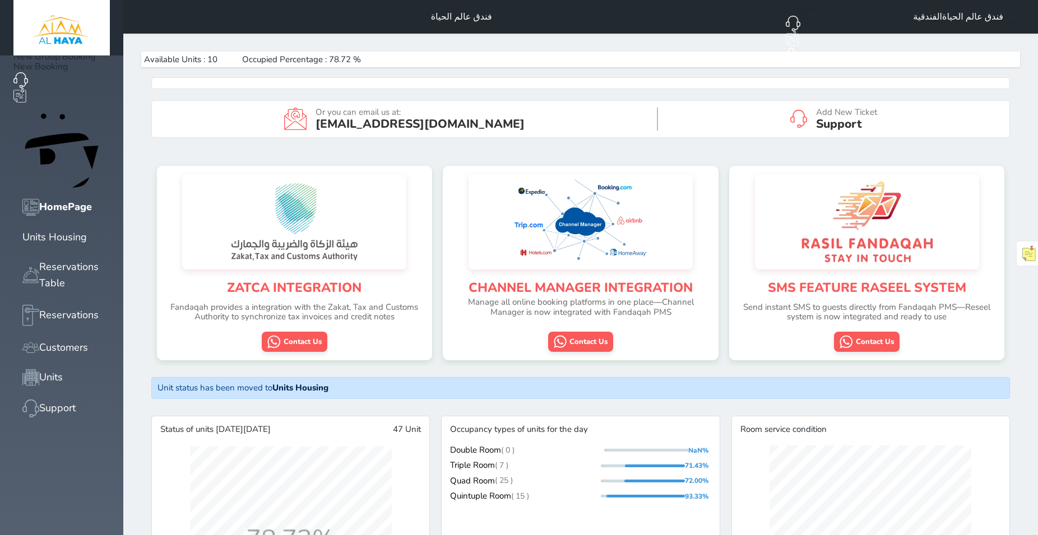
scroll to position [1422, 934]
click at [52, 259] on div "Reservations Table" at bounding box center [74, 275] width 71 height 33
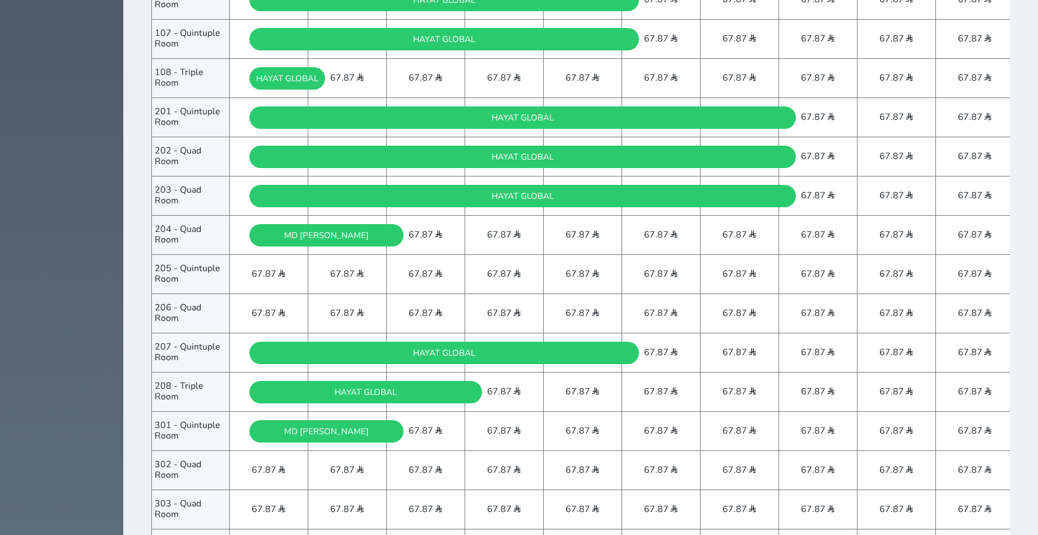
scroll to position [743, 0]
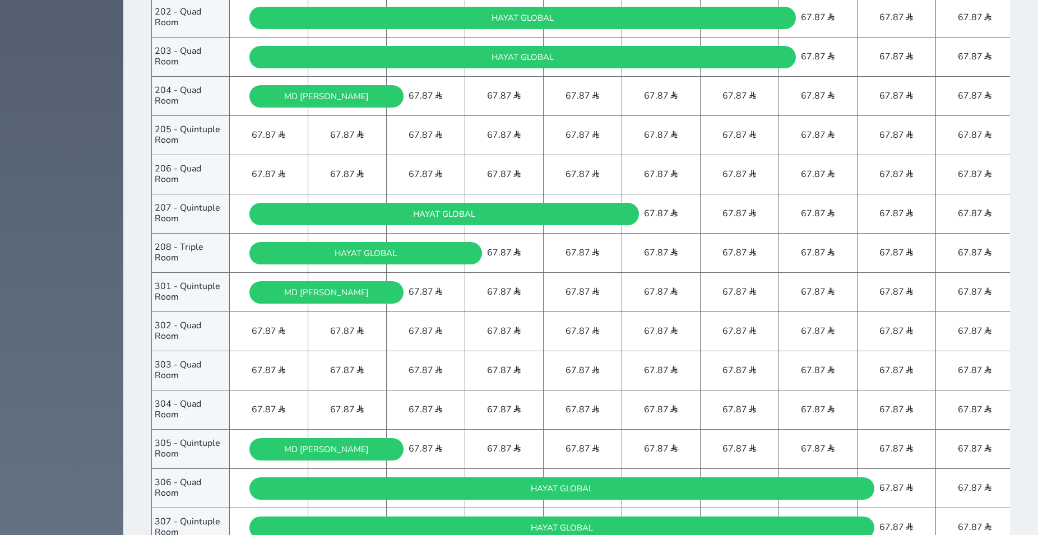
click at [23, 280] on div "New Group Booking New Booking HomePage Units Housing Reservations Table Reserva…" at bounding box center [61, 319] width 123 height 2124
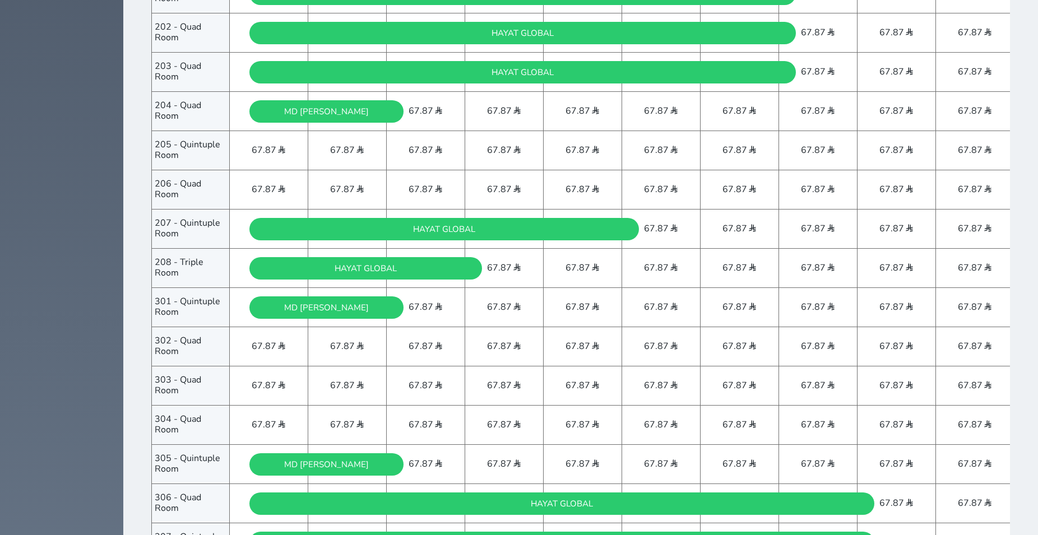
scroll to position [686, 0]
